Goal: Task Accomplishment & Management: Manage account settings

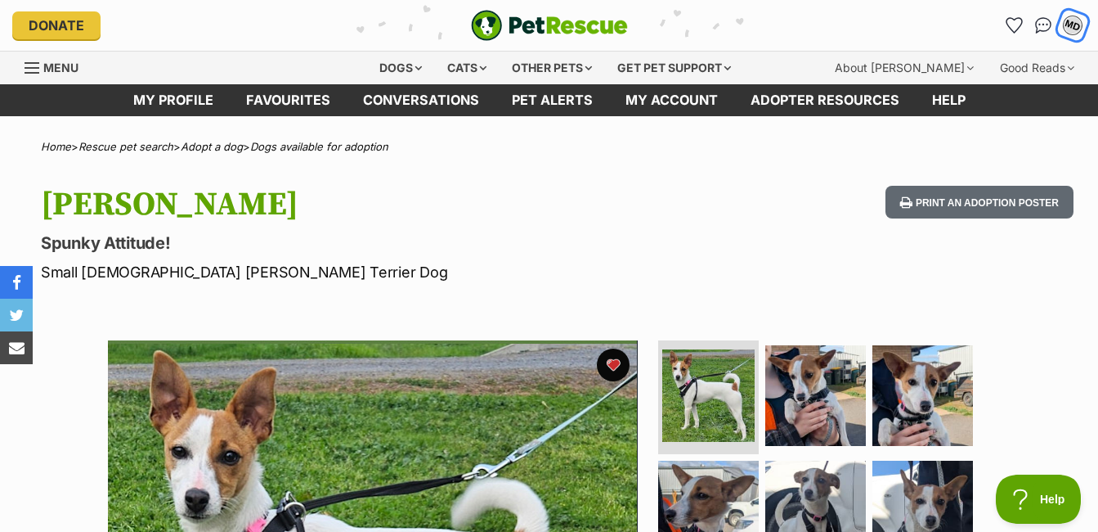
click at [1066, 25] on div "MD" at bounding box center [1072, 25] width 21 height 21
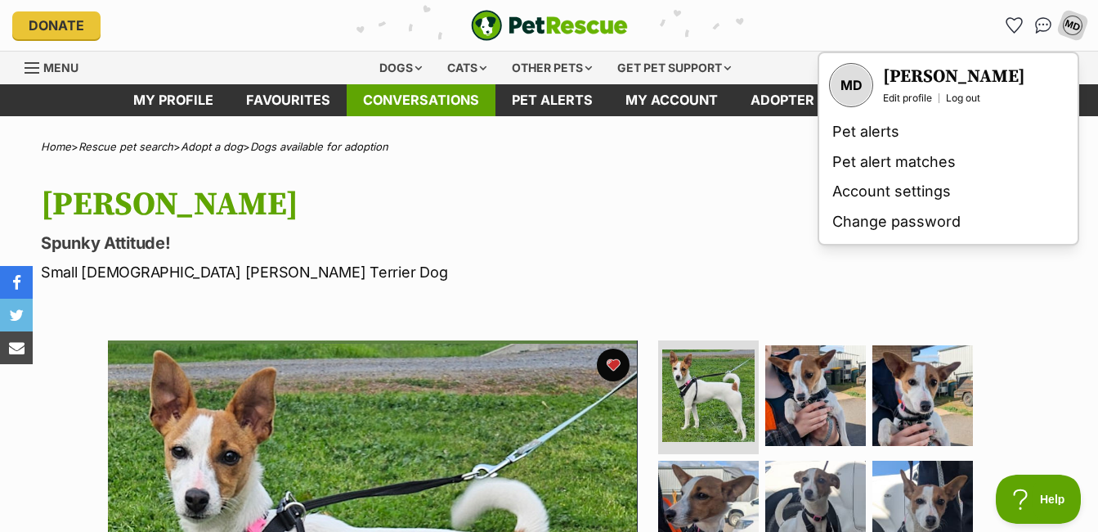
click at [419, 97] on link "Conversations" at bounding box center [421, 100] width 149 height 32
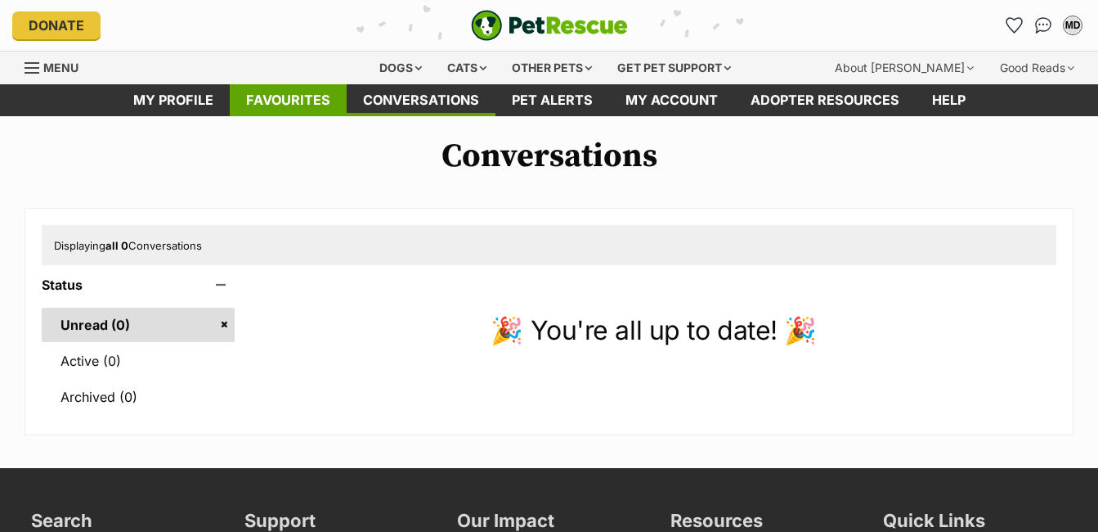
click at [311, 108] on link "Favourites" at bounding box center [288, 100] width 117 height 32
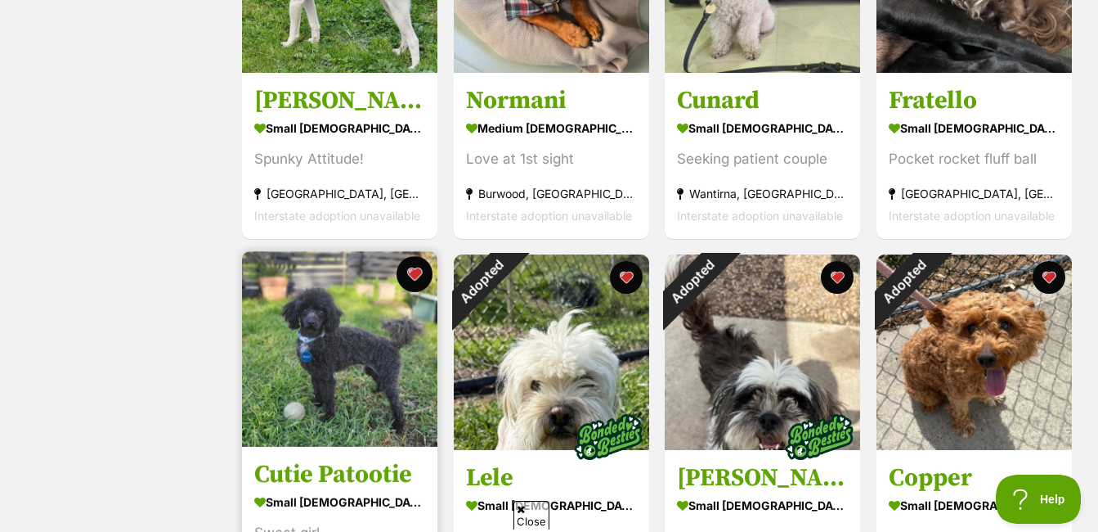
scroll to position [654, 0]
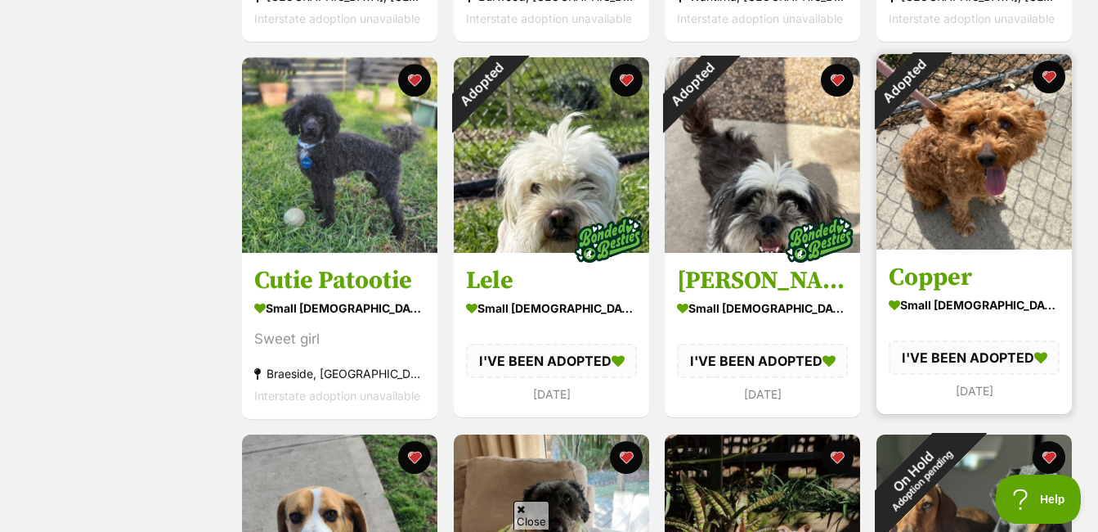
click at [979, 229] on img at bounding box center [974, 151] width 195 height 195
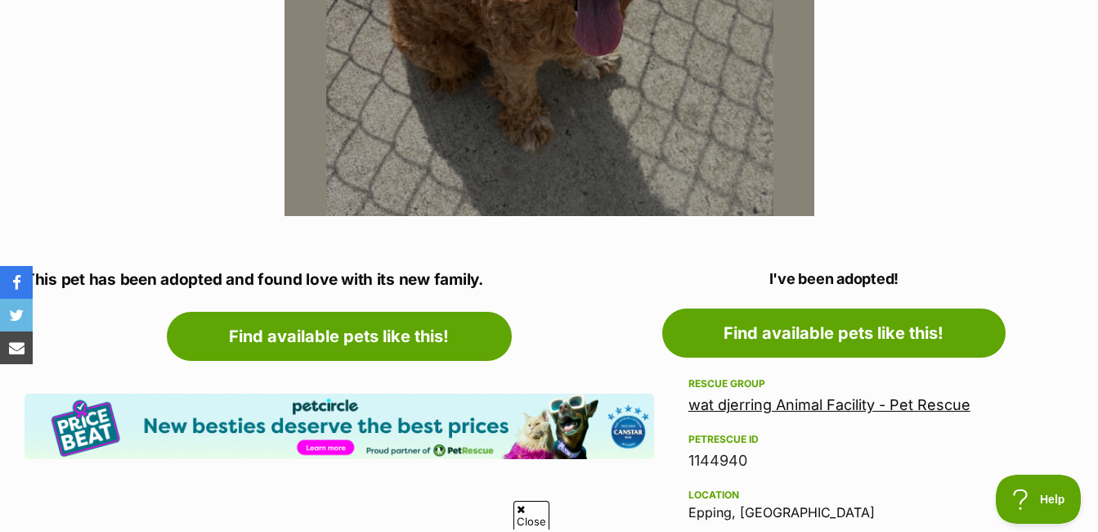
scroll to position [818, 0]
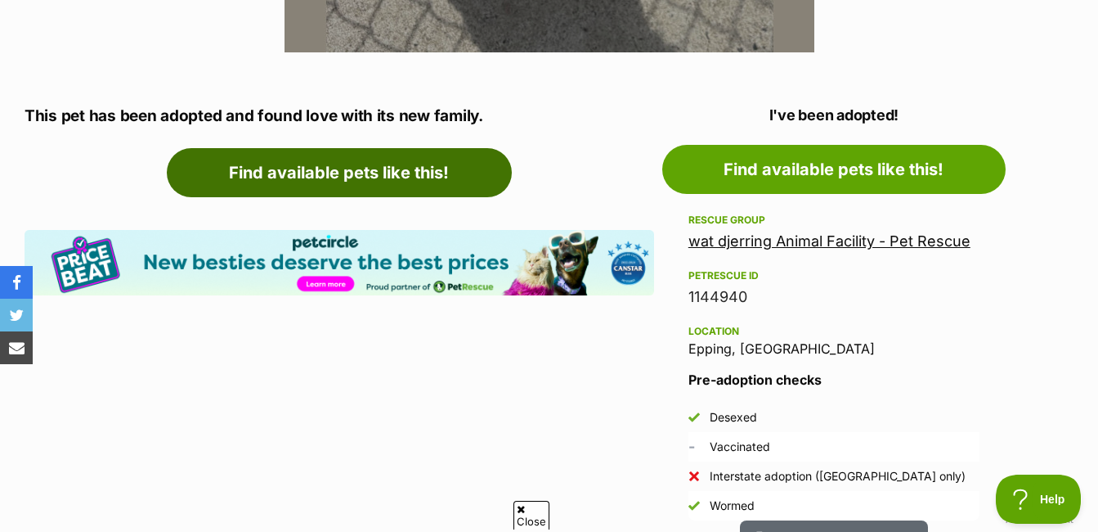
click at [334, 173] on link "Find available pets like this!" at bounding box center [339, 172] width 345 height 49
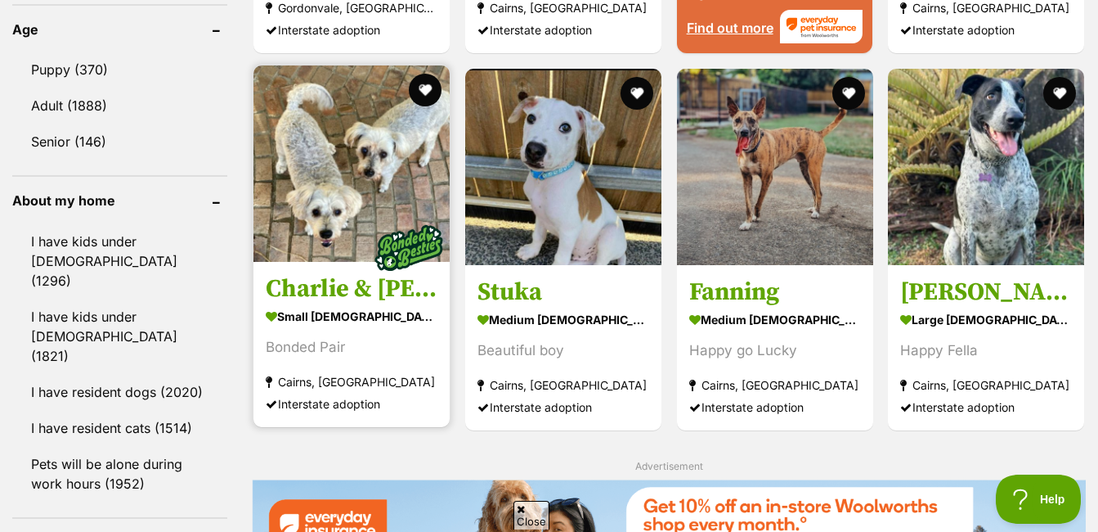
scroll to position [1650, 0]
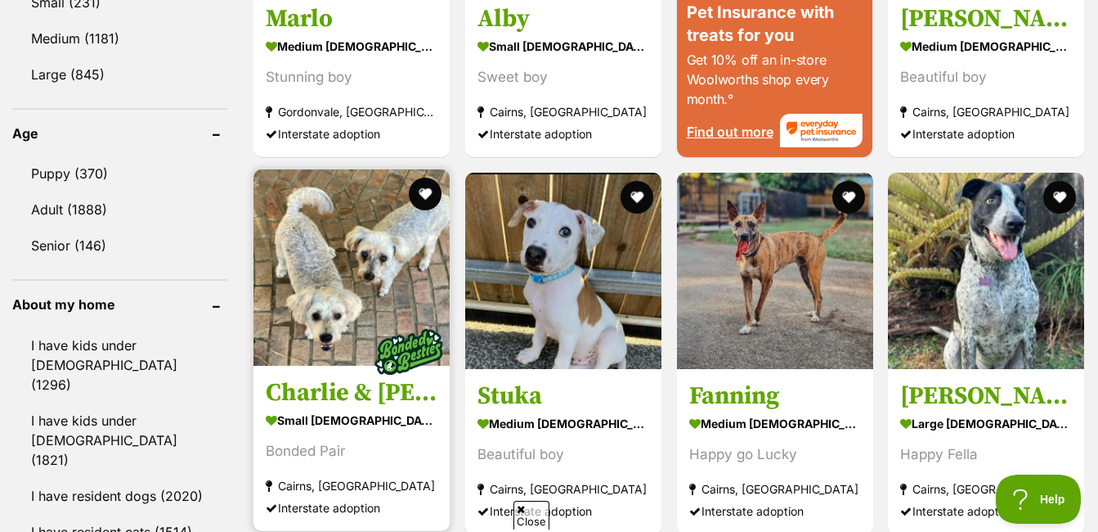
click at [325, 254] on img at bounding box center [352, 267] width 196 height 196
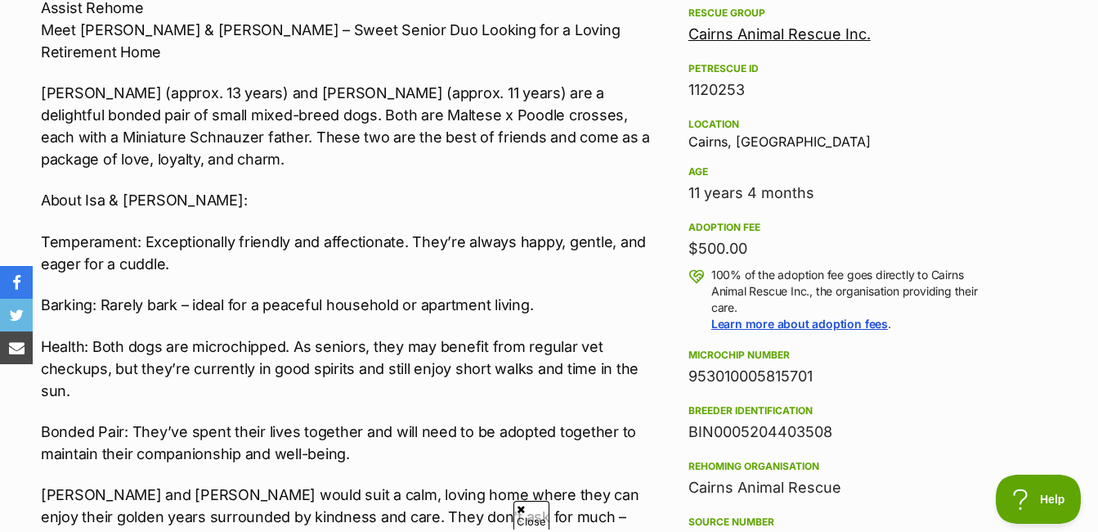
scroll to position [327, 0]
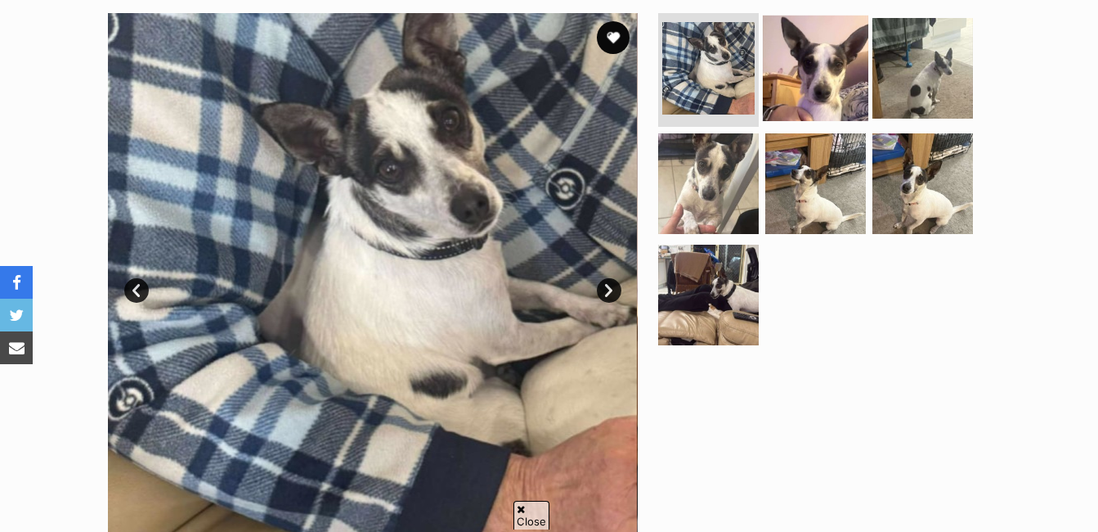
scroll to position [327, 0]
click at [810, 57] on img at bounding box center [815, 67] width 105 height 105
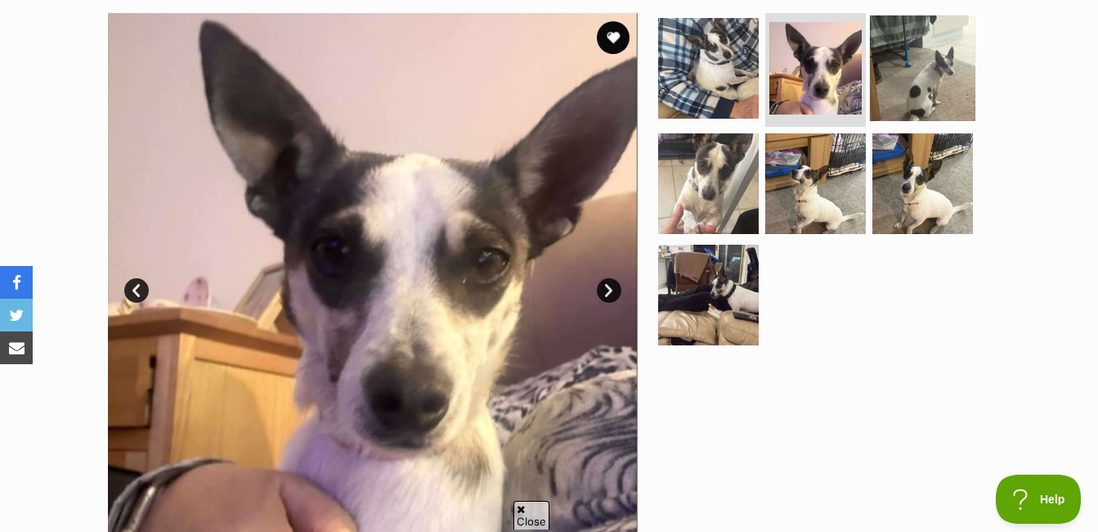
scroll to position [0, 0]
click at [603, 283] on link "Next" at bounding box center [609, 290] width 25 height 25
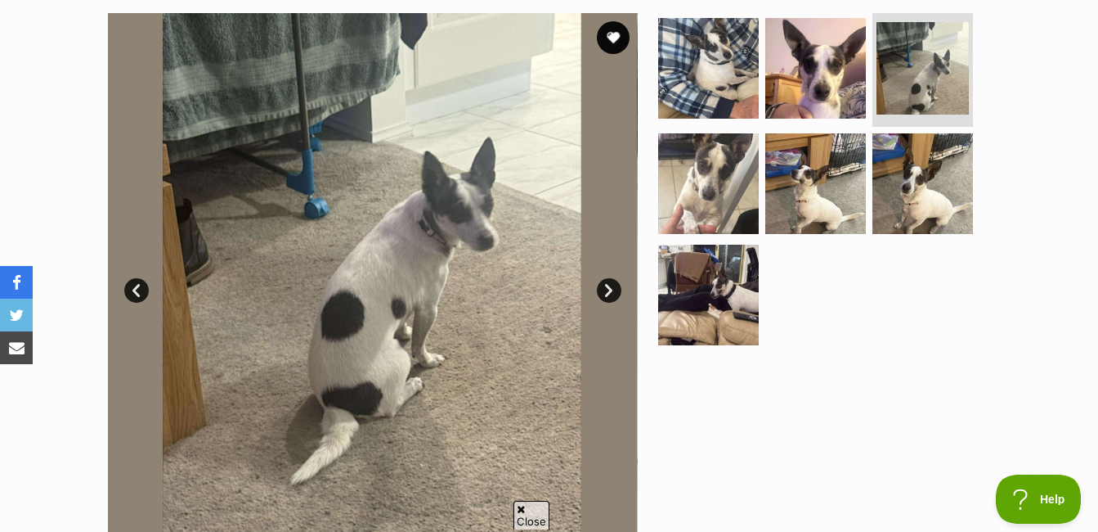
click at [603, 283] on link "Next" at bounding box center [609, 290] width 25 height 25
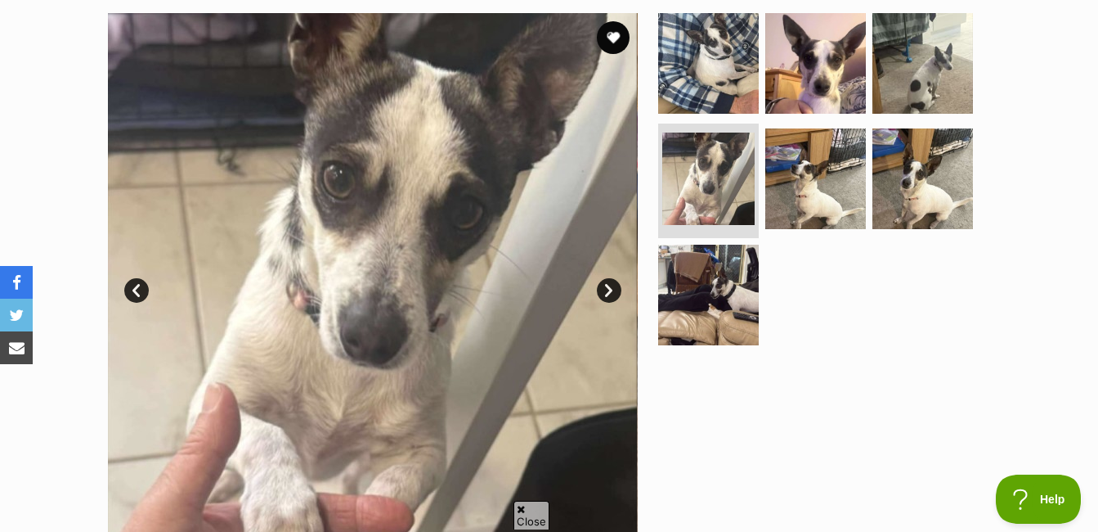
click at [603, 283] on link "Next" at bounding box center [609, 290] width 25 height 25
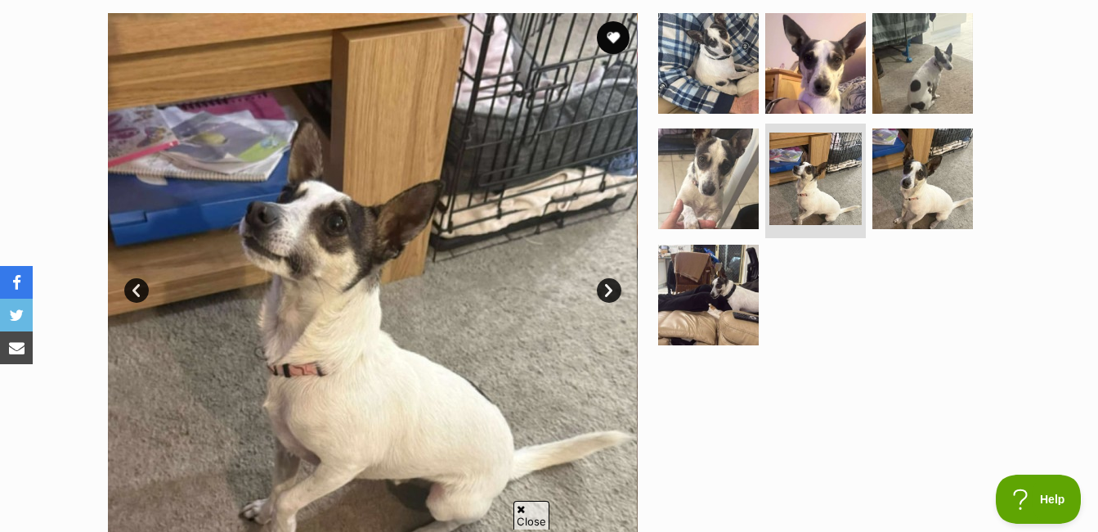
click at [603, 283] on link "Next" at bounding box center [609, 290] width 25 height 25
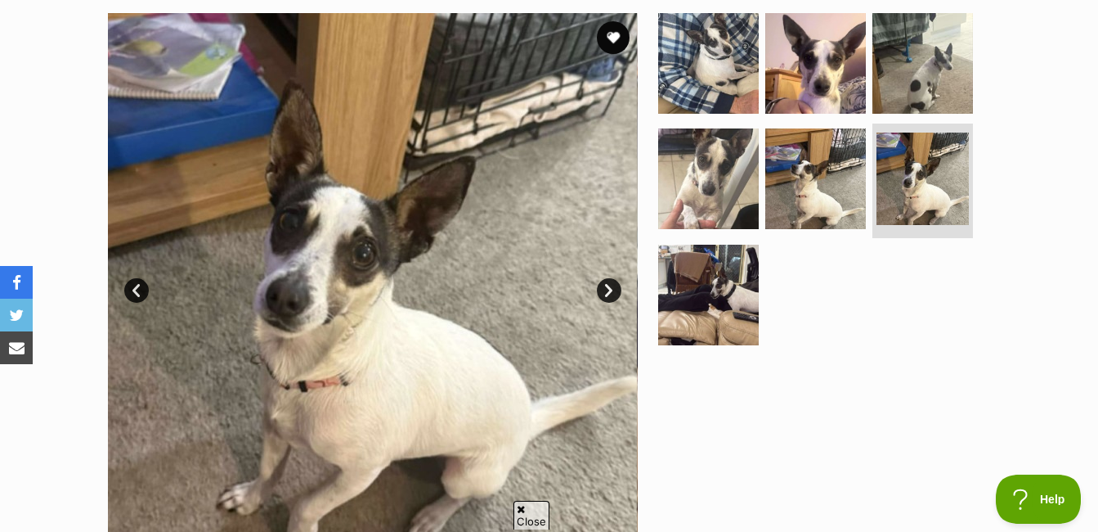
click at [603, 283] on link "Next" at bounding box center [609, 290] width 25 height 25
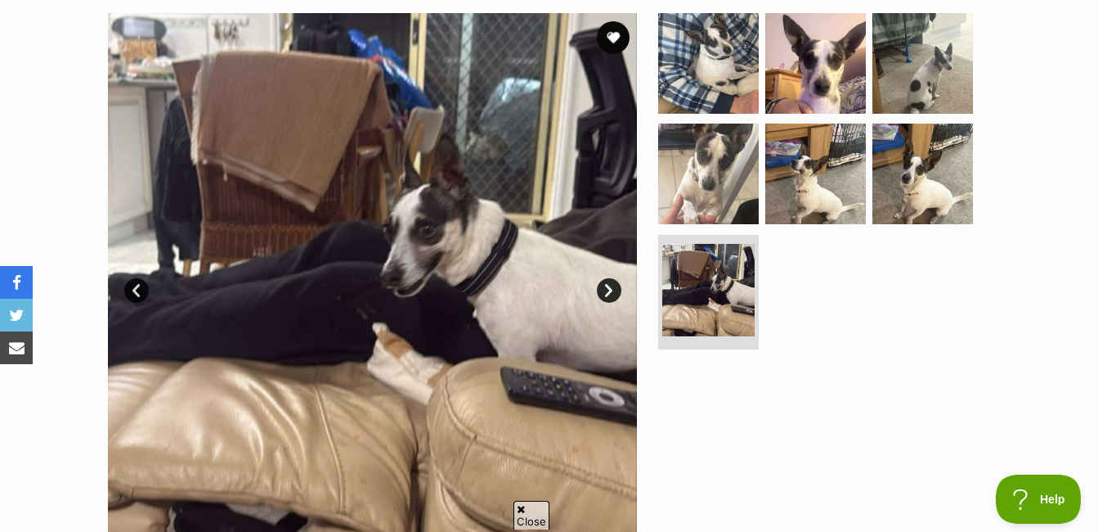
click at [603, 283] on link "Next" at bounding box center [609, 290] width 25 height 25
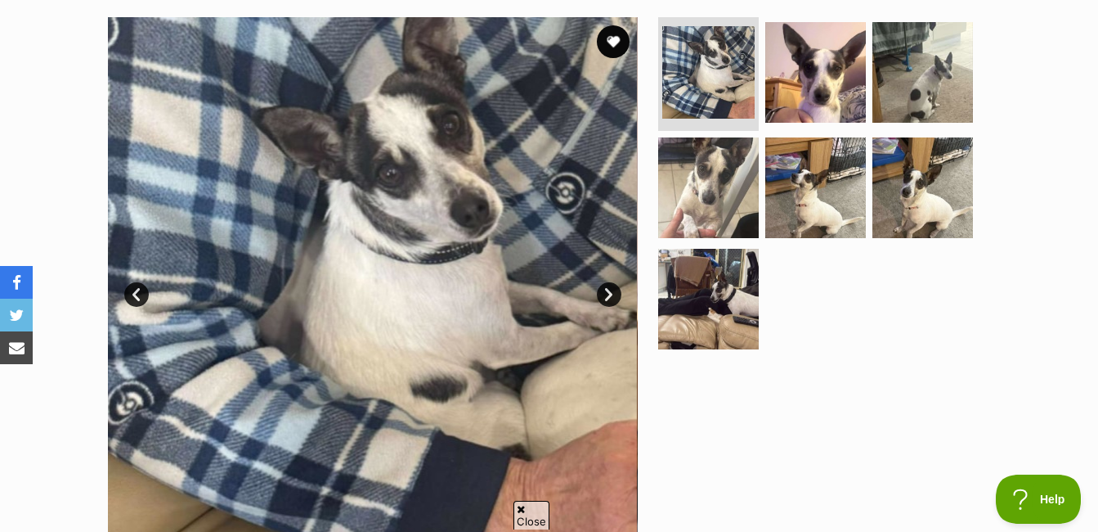
scroll to position [327, 0]
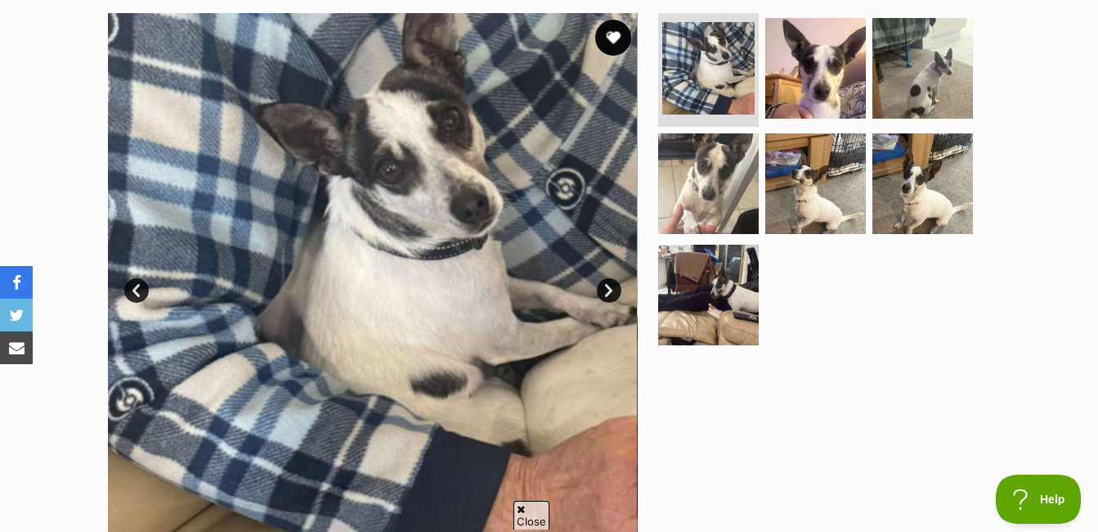
click at [615, 38] on button "favourite" at bounding box center [613, 38] width 36 height 36
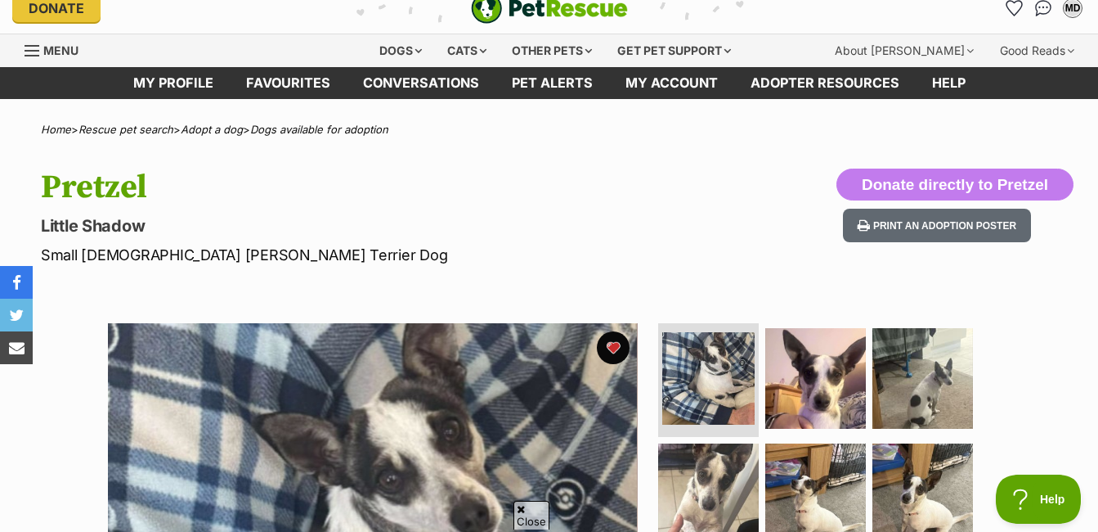
scroll to position [0, 0]
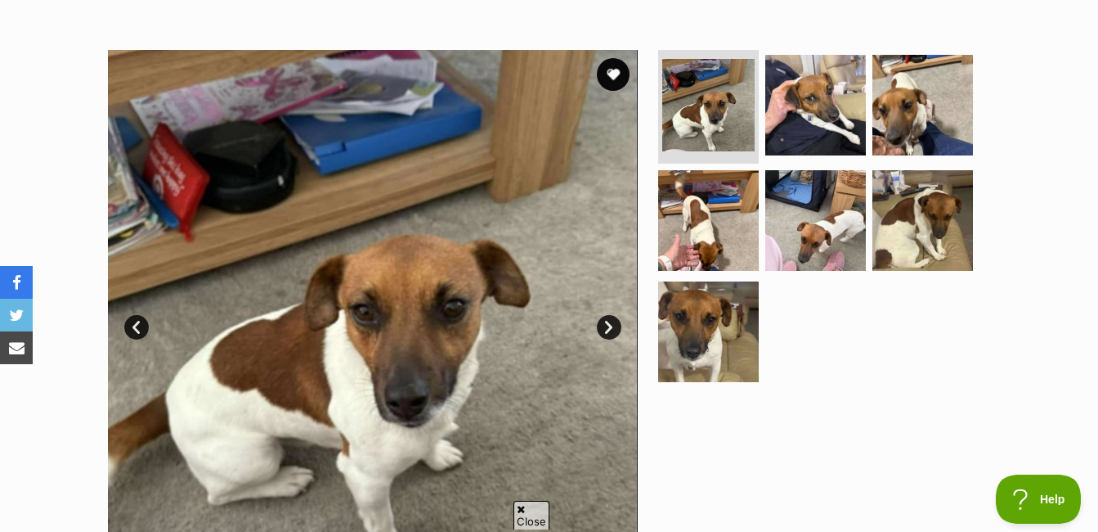
scroll to position [327, 0]
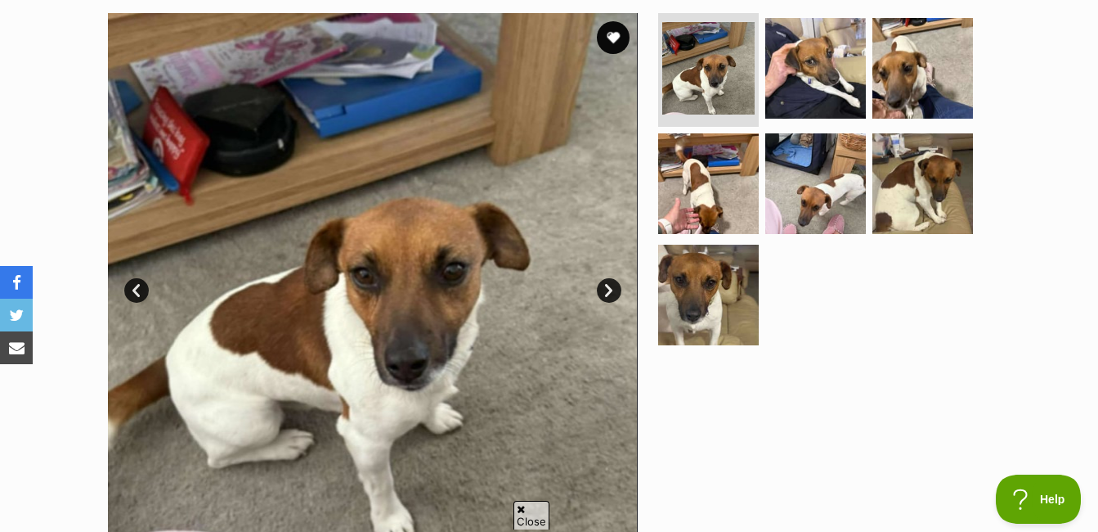
click at [606, 290] on link "Next" at bounding box center [609, 290] width 25 height 25
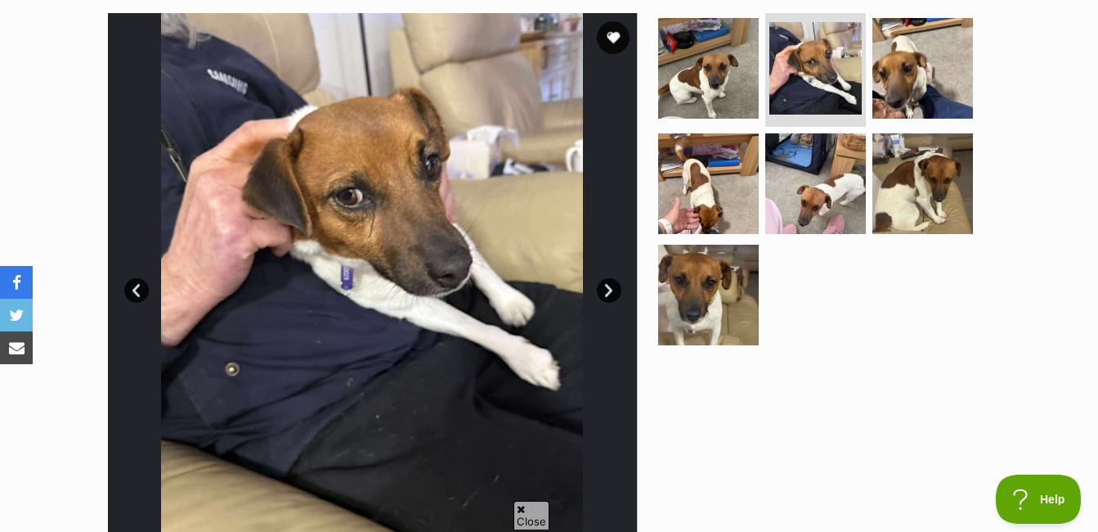
click at [608, 291] on link "Next" at bounding box center [609, 290] width 25 height 25
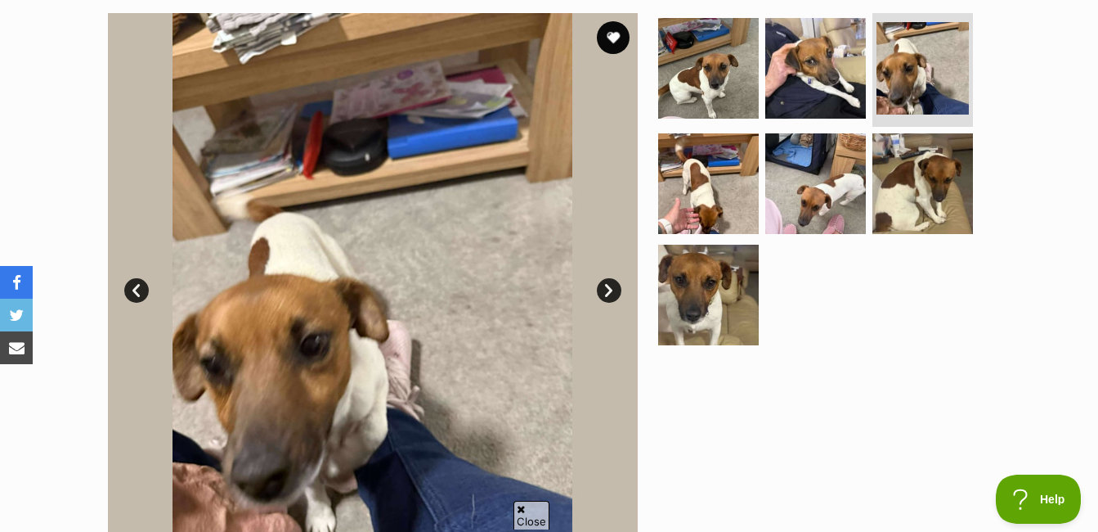
click at [608, 291] on link "Next" at bounding box center [609, 290] width 25 height 25
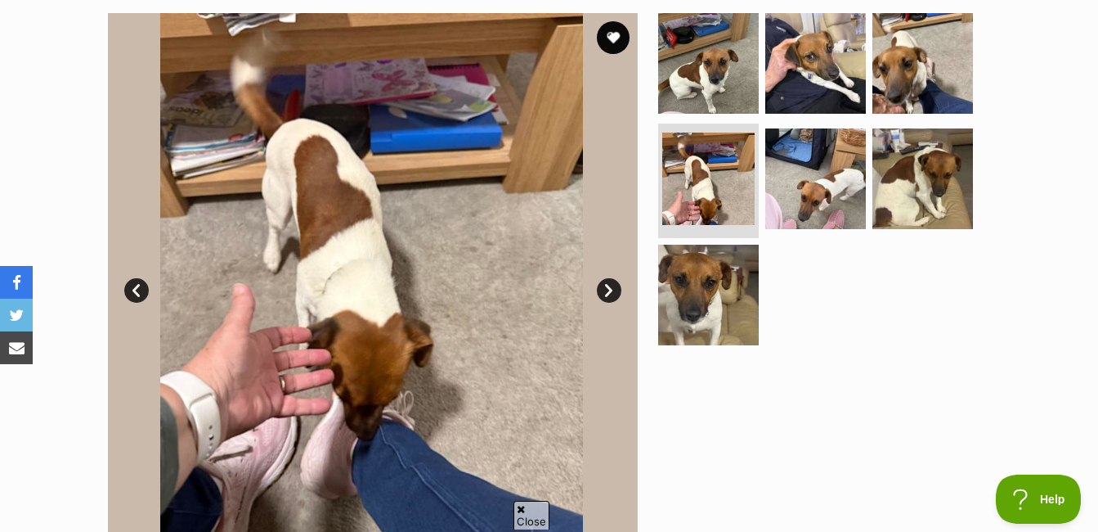
click at [608, 291] on link "Next" at bounding box center [609, 290] width 25 height 25
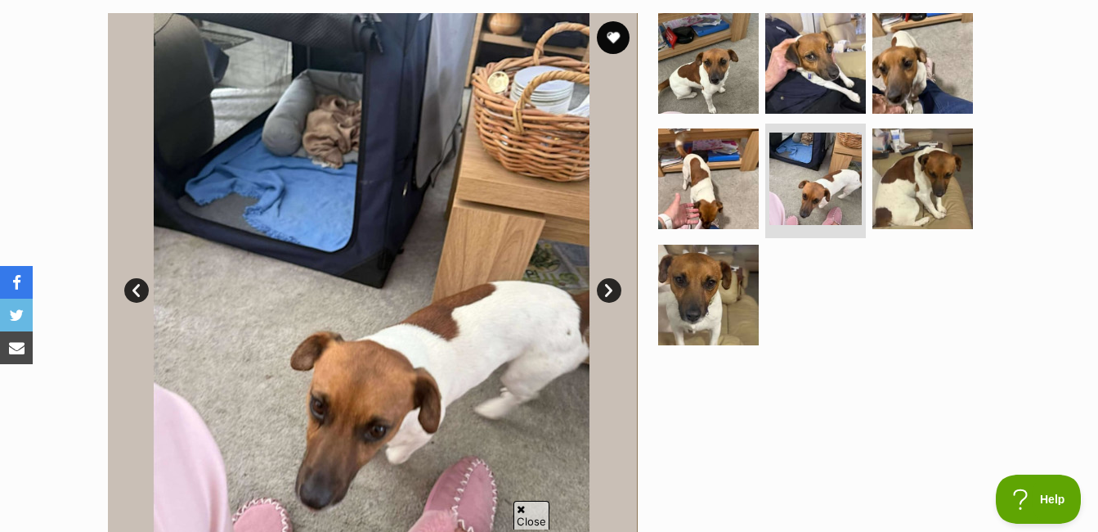
click at [608, 291] on link "Next" at bounding box center [609, 290] width 25 height 25
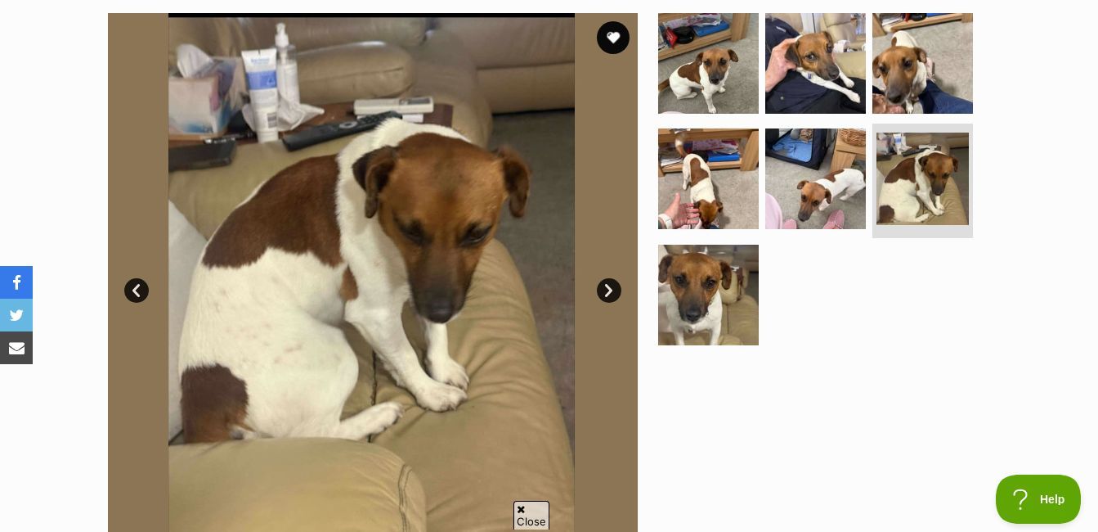
click at [608, 291] on link "Next" at bounding box center [609, 290] width 25 height 25
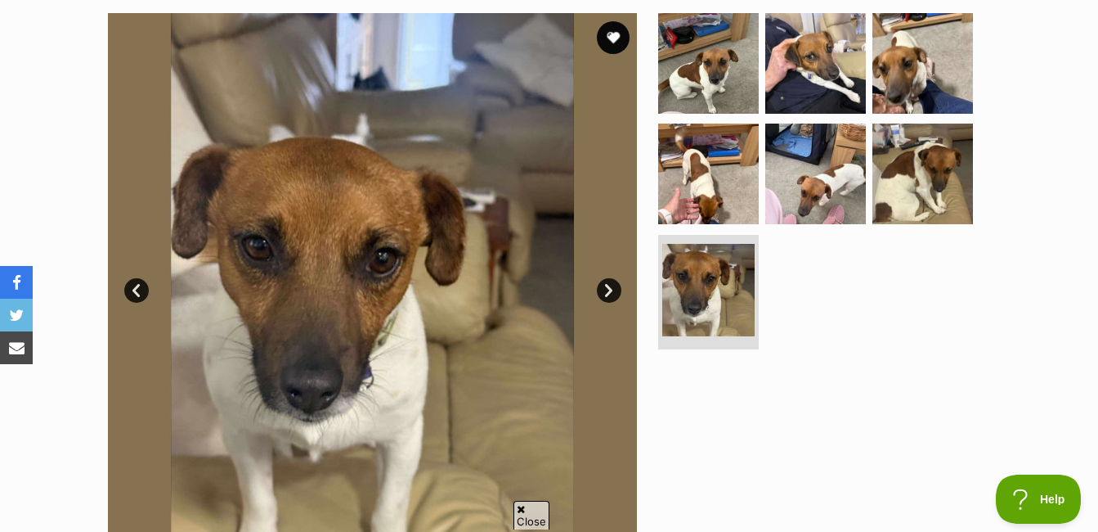
click at [608, 291] on link "Next" at bounding box center [609, 290] width 25 height 25
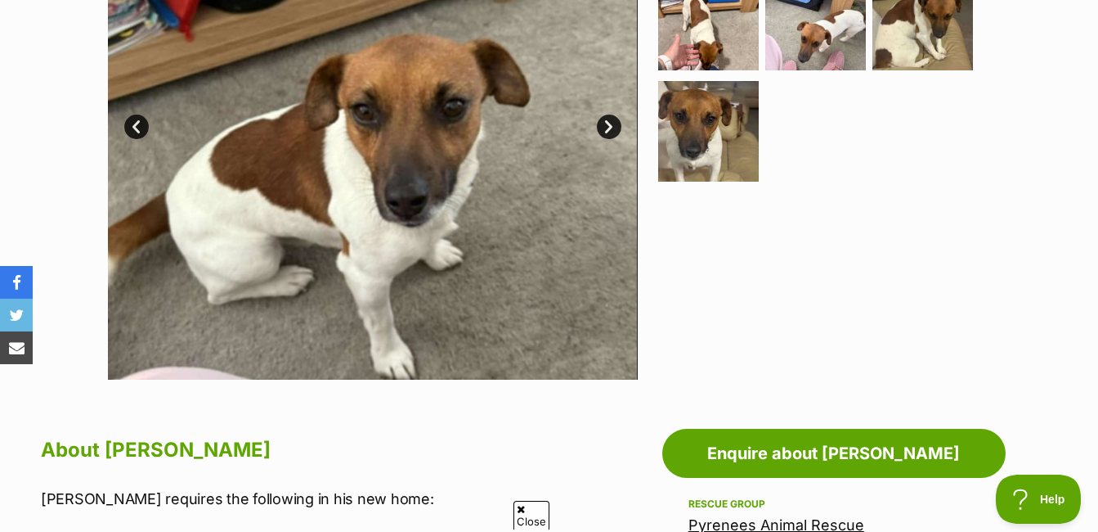
scroll to position [0, 0]
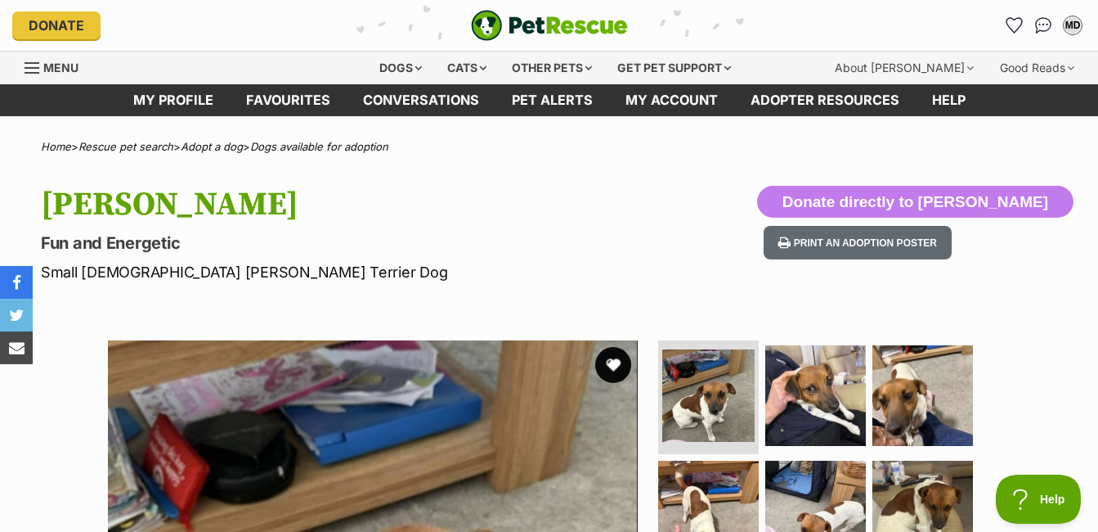
click at [617, 360] on button "favourite" at bounding box center [613, 365] width 36 height 36
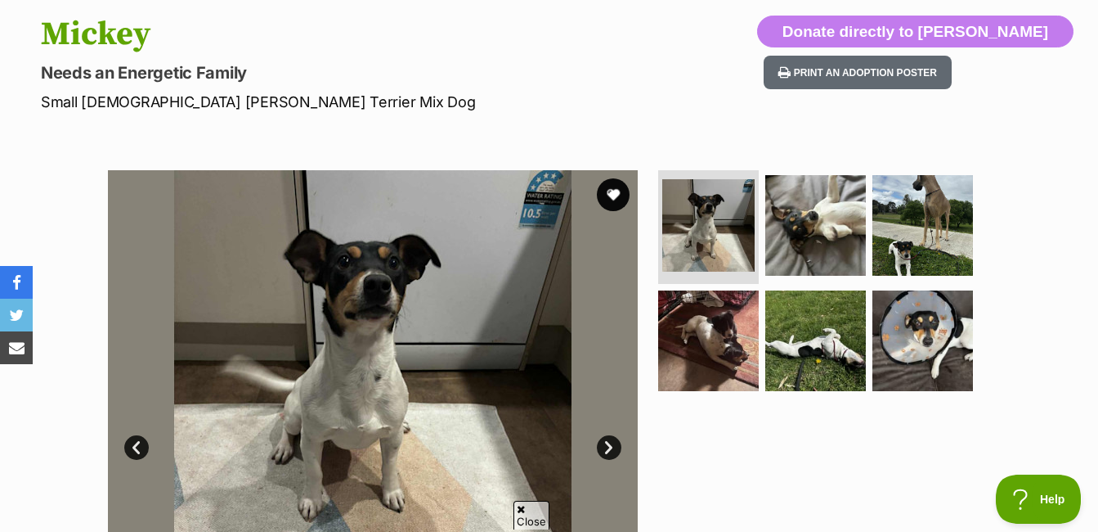
scroll to position [327, 0]
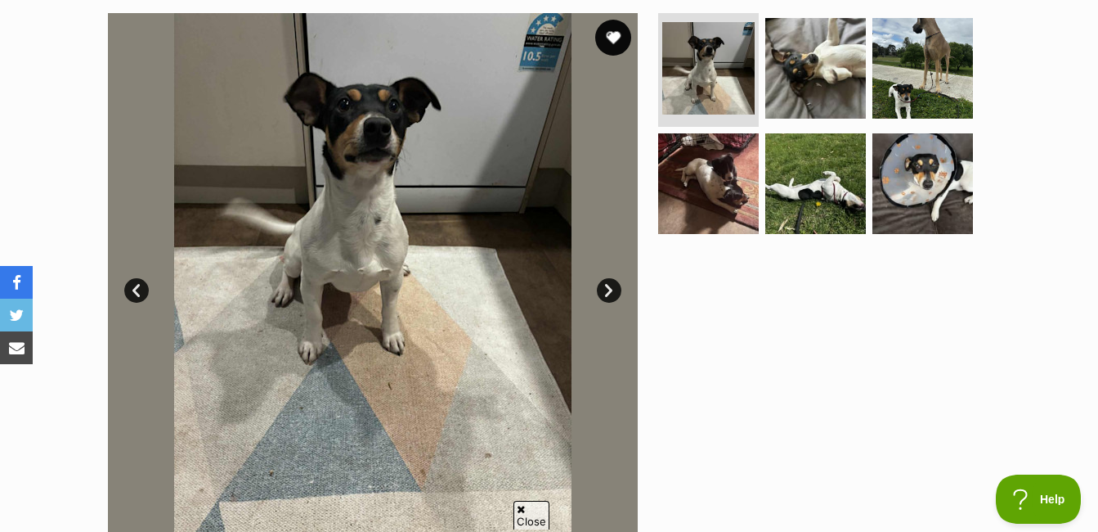
click at [608, 34] on button "favourite" at bounding box center [613, 38] width 36 height 36
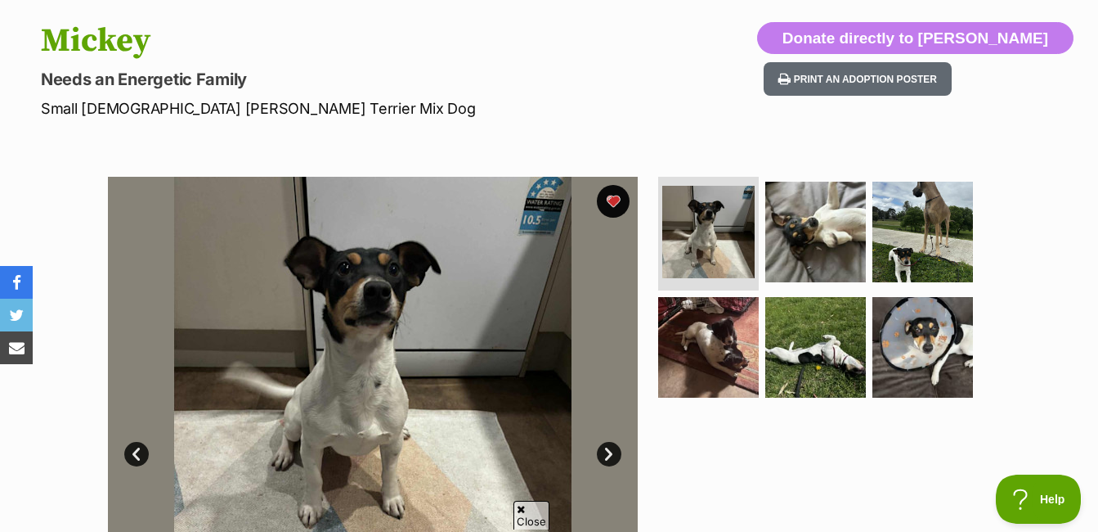
scroll to position [0, 0]
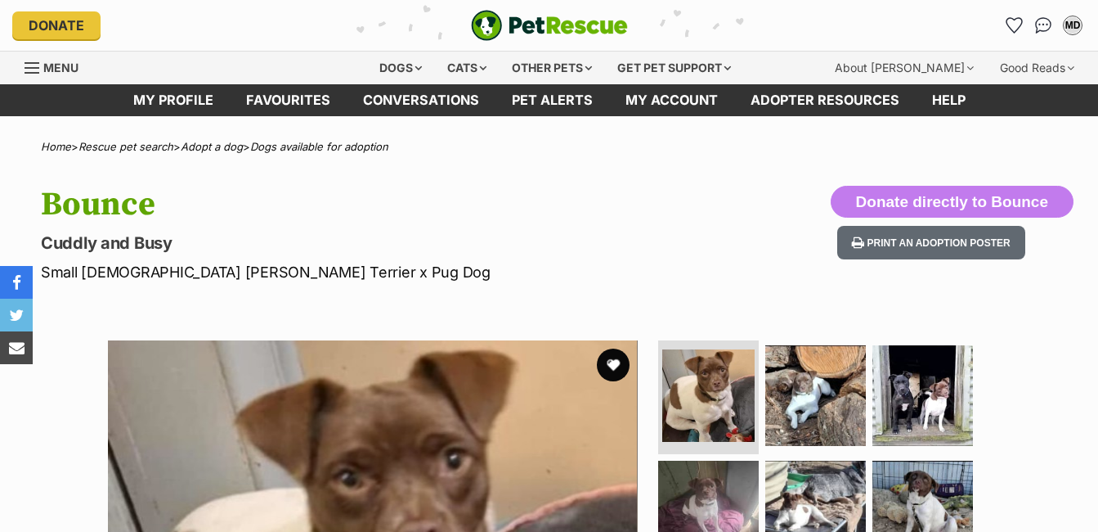
scroll to position [327, 0]
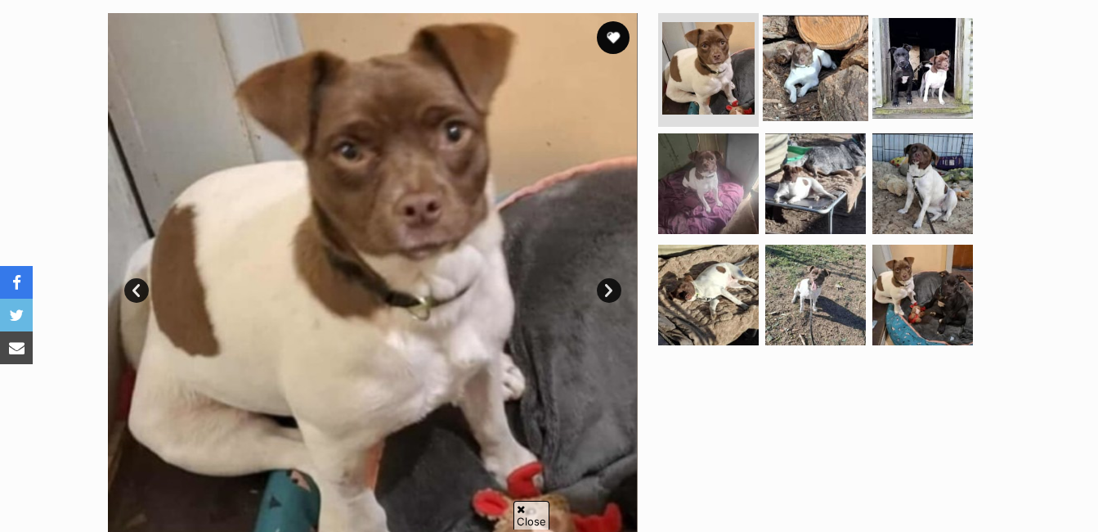
click at [787, 66] on img at bounding box center [815, 67] width 105 height 105
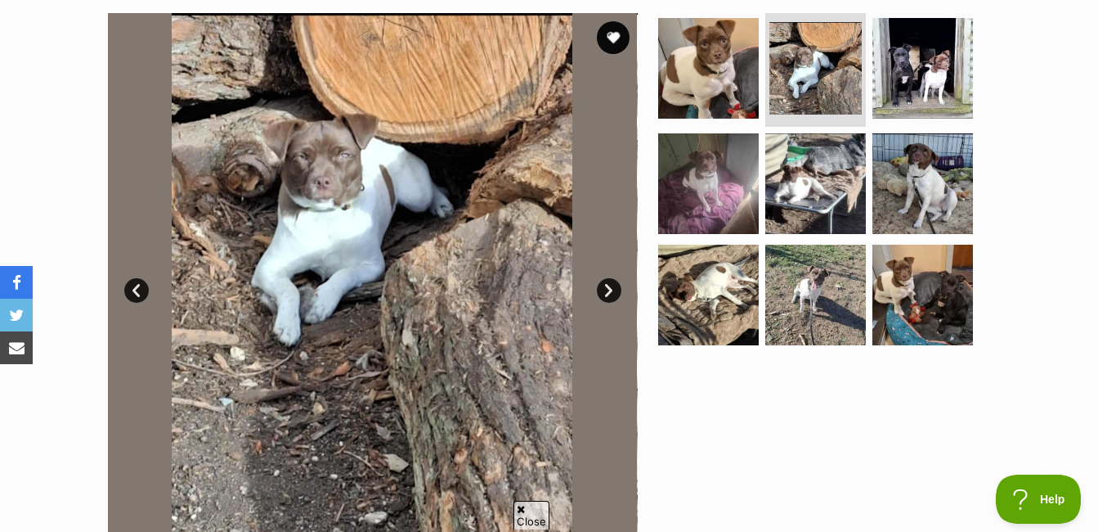
scroll to position [0, 0]
click at [609, 288] on link "Next" at bounding box center [609, 290] width 25 height 25
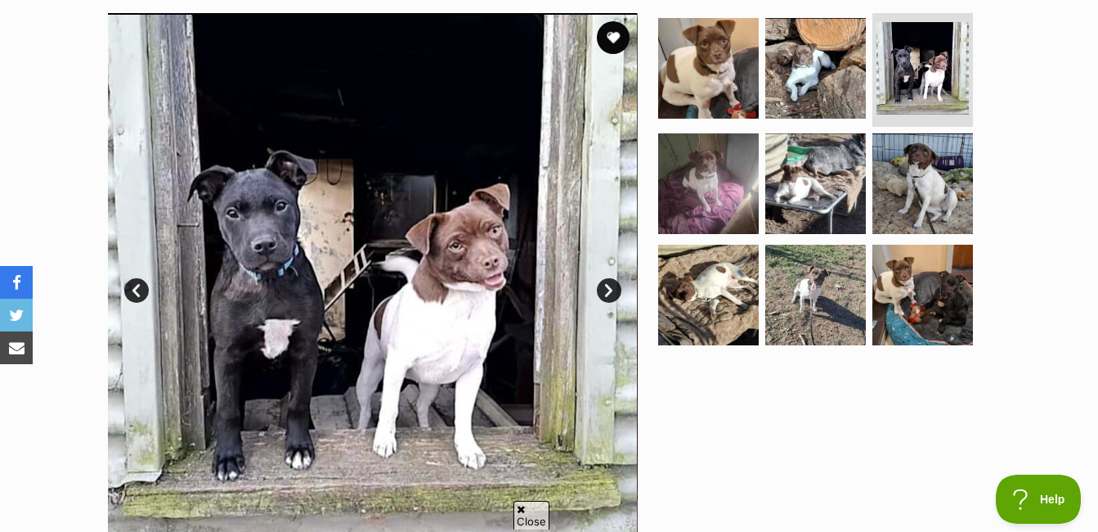
click at [609, 288] on link "Next" at bounding box center [609, 290] width 25 height 25
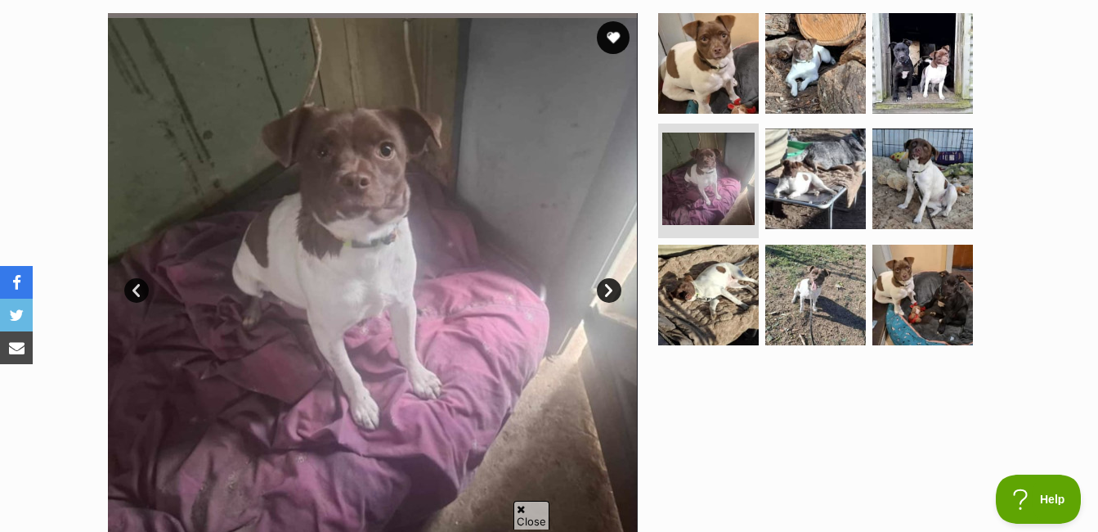
click at [609, 288] on link "Next" at bounding box center [609, 290] width 25 height 25
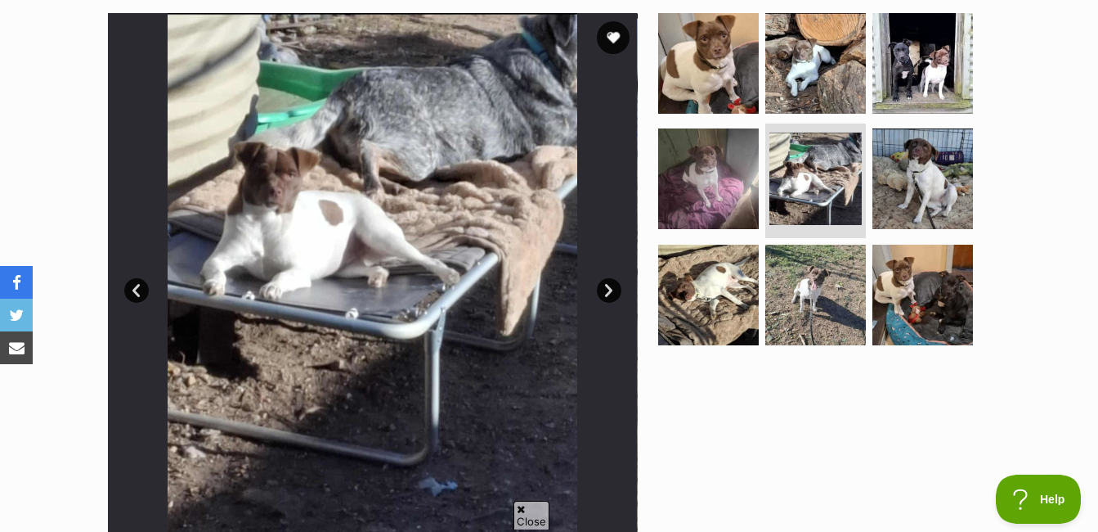
click at [609, 288] on link "Next" at bounding box center [609, 290] width 25 height 25
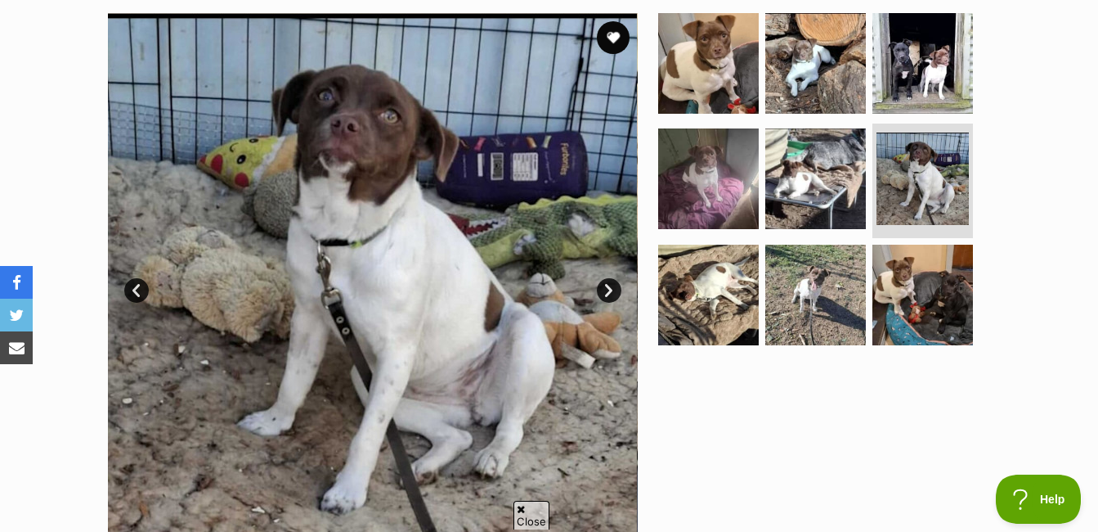
click at [609, 288] on link "Next" at bounding box center [609, 290] width 25 height 25
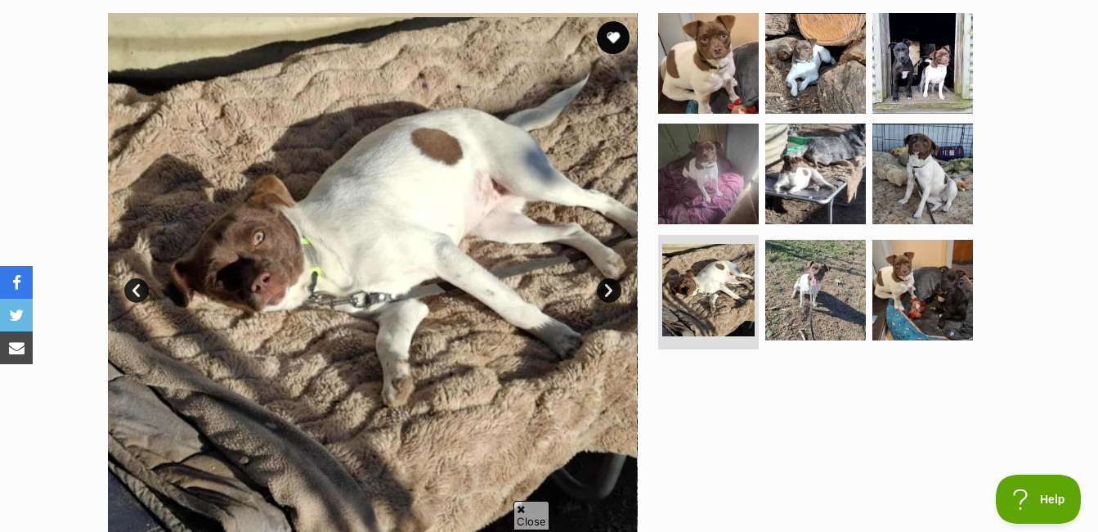
click at [609, 288] on link "Next" at bounding box center [609, 290] width 25 height 25
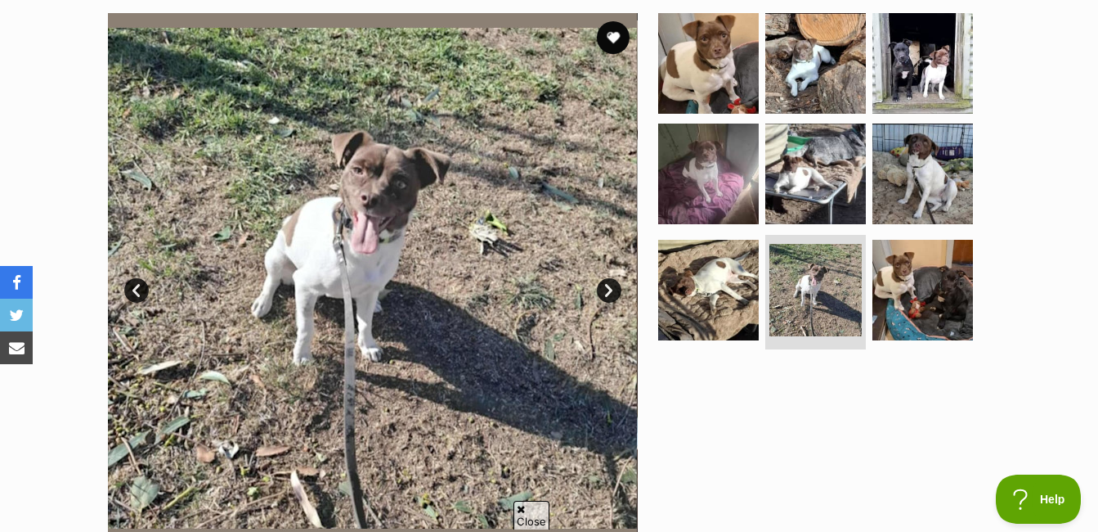
click at [609, 288] on link "Next" at bounding box center [609, 290] width 25 height 25
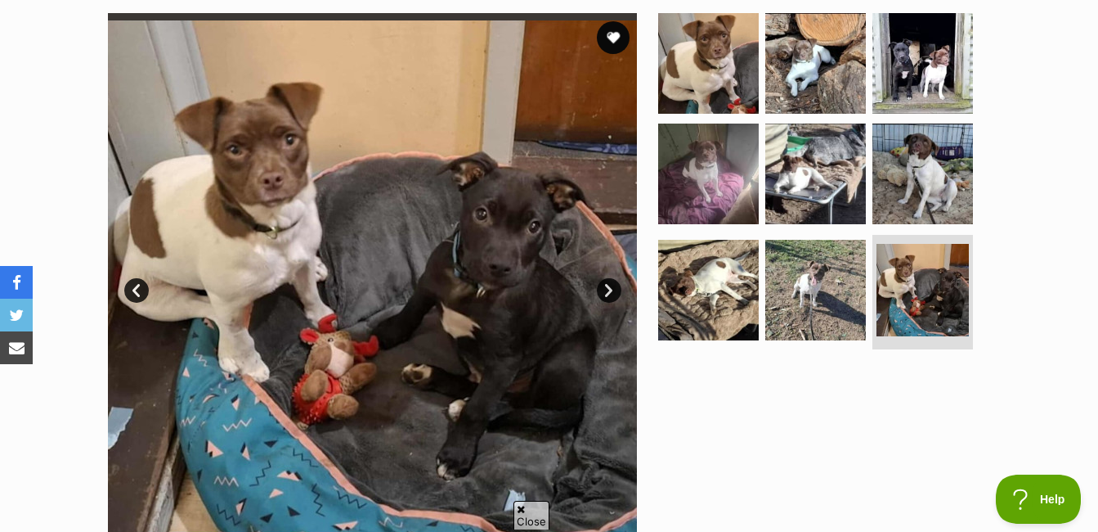
click at [609, 288] on link "Next" at bounding box center [609, 290] width 25 height 25
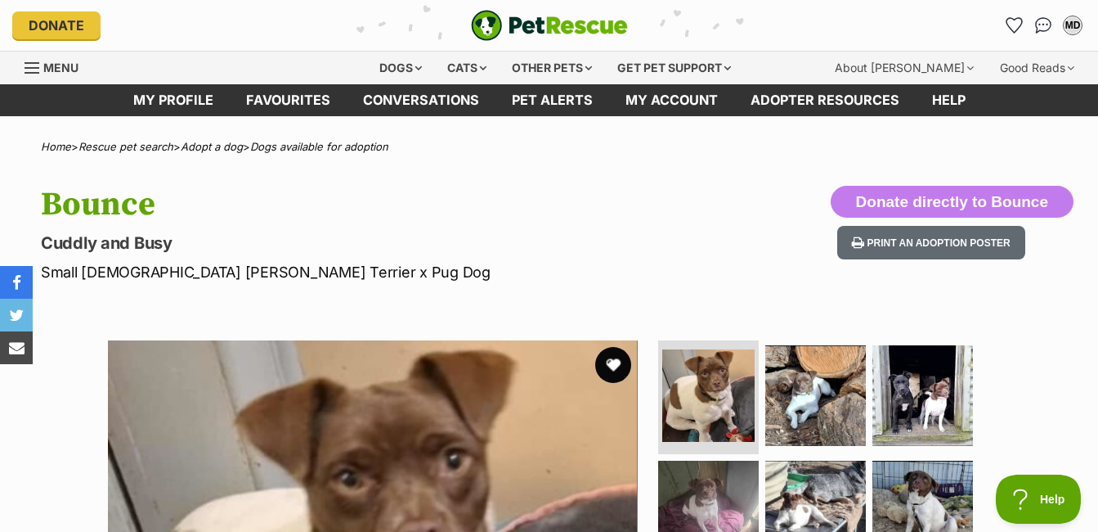
click at [617, 372] on button "favourite" at bounding box center [613, 365] width 36 height 36
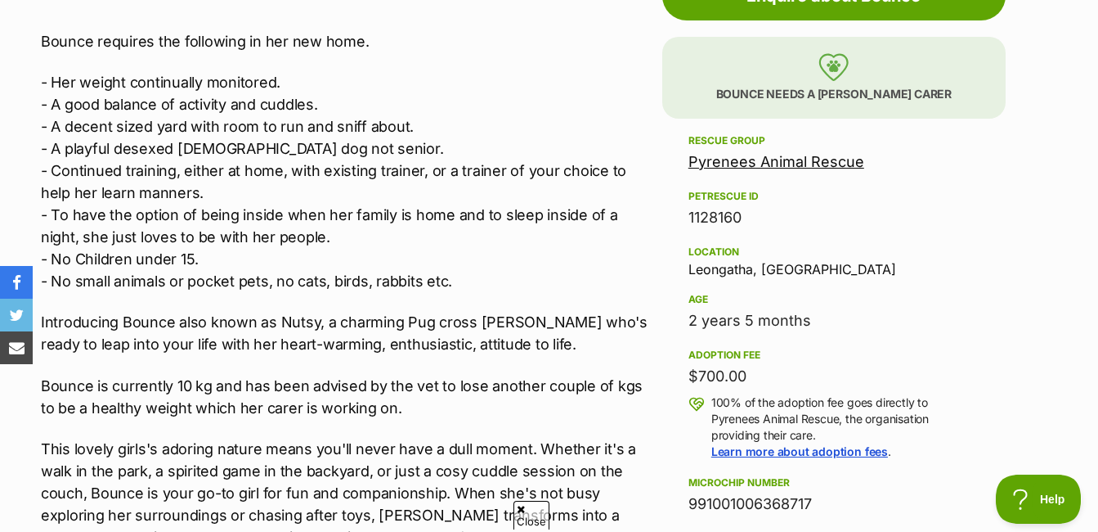
scroll to position [981, 0]
